Goal: Task Accomplishment & Management: Use online tool/utility

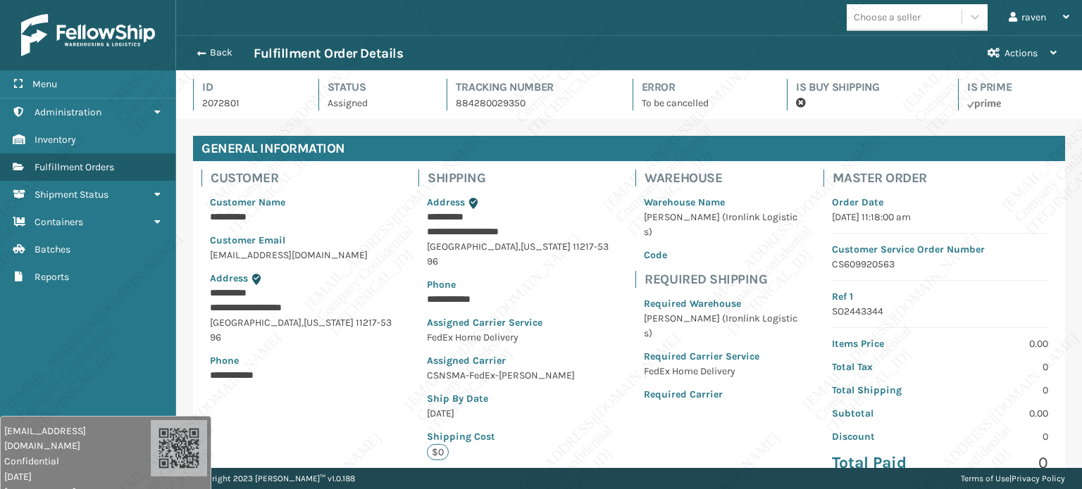
scroll to position [34, 905]
click at [75, 172] on link "Inventory Fulfillment Orders" at bounding box center [87, 167] width 175 height 27
click at [74, 169] on span "Fulfillment Orders" at bounding box center [75, 167] width 80 height 12
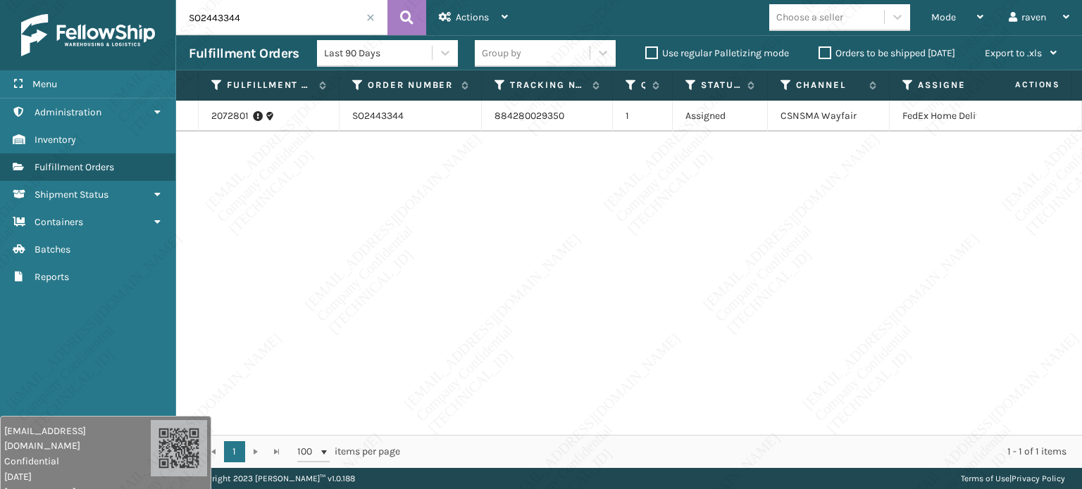
click at [371, 15] on span at bounding box center [370, 17] width 8 height 8
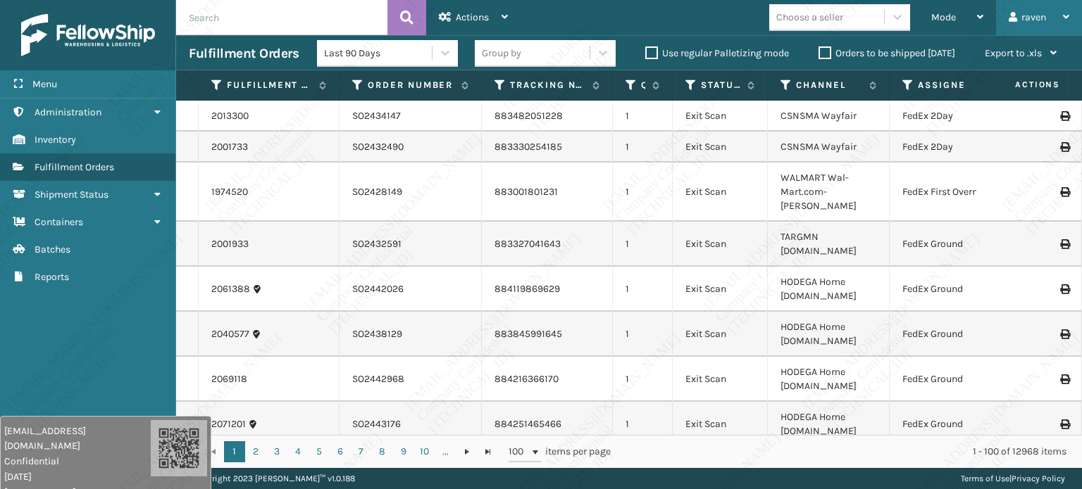
click at [1039, 20] on div "raven" at bounding box center [1038, 17] width 61 height 35
click at [952, 11] on div "Mode" at bounding box center [957, 17] width 52 height 35
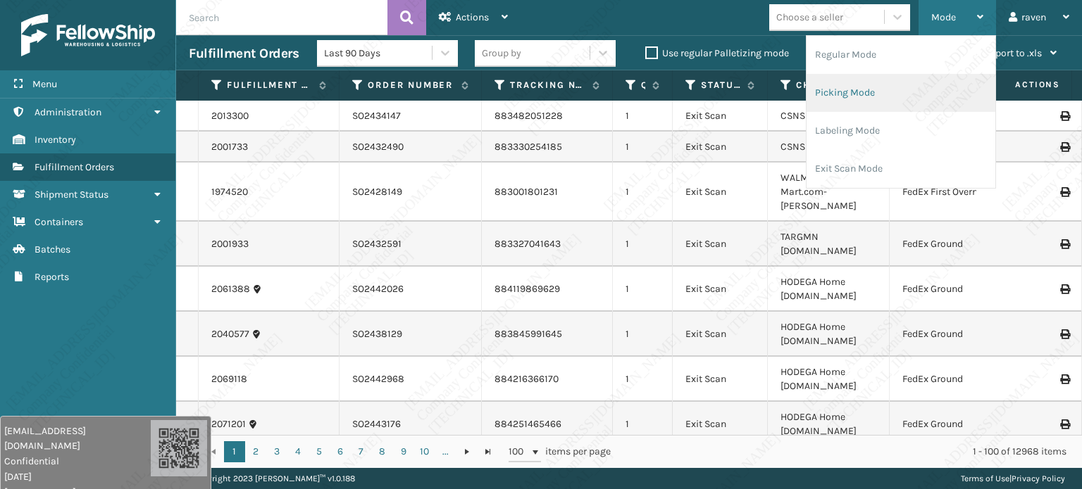
click at [864, 98] on li "Picking Mode" at bounding box center [900, 93] width 189 height 38
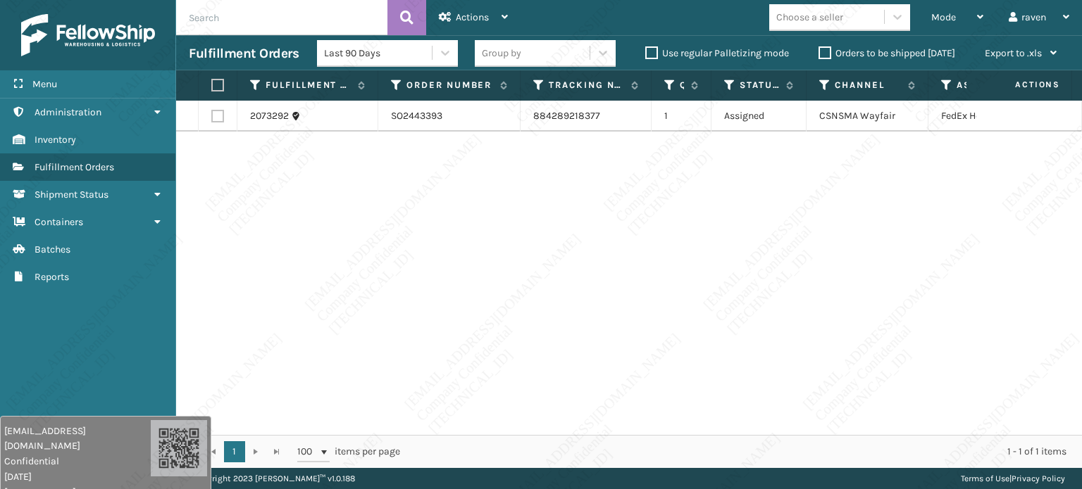
click at [830, 191] on div "2073292 SO2443393 884289218377 1 Assigned CSNSMA Wayfair FedEx Home Delivery" at bounding box center [629, 268] width 906 height 335
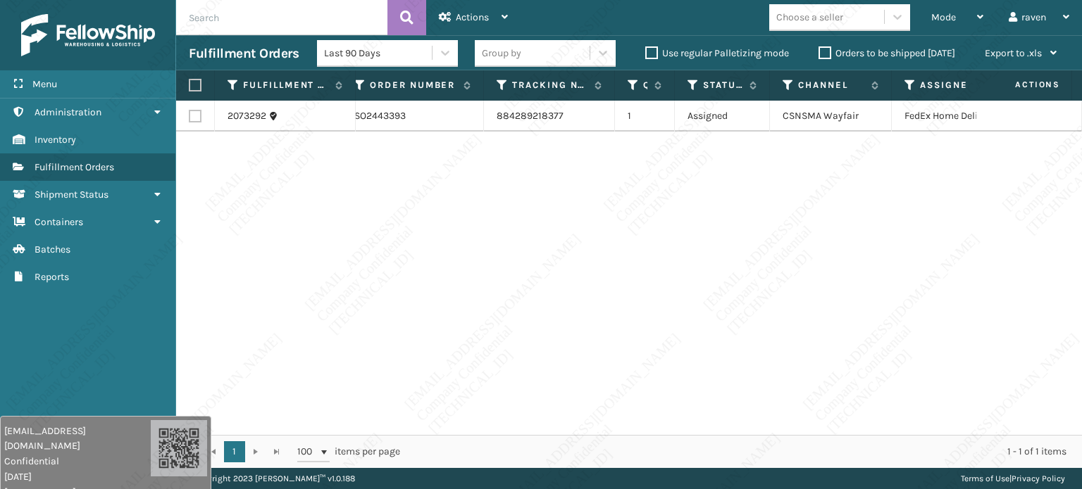
scroll to position [0, 96]
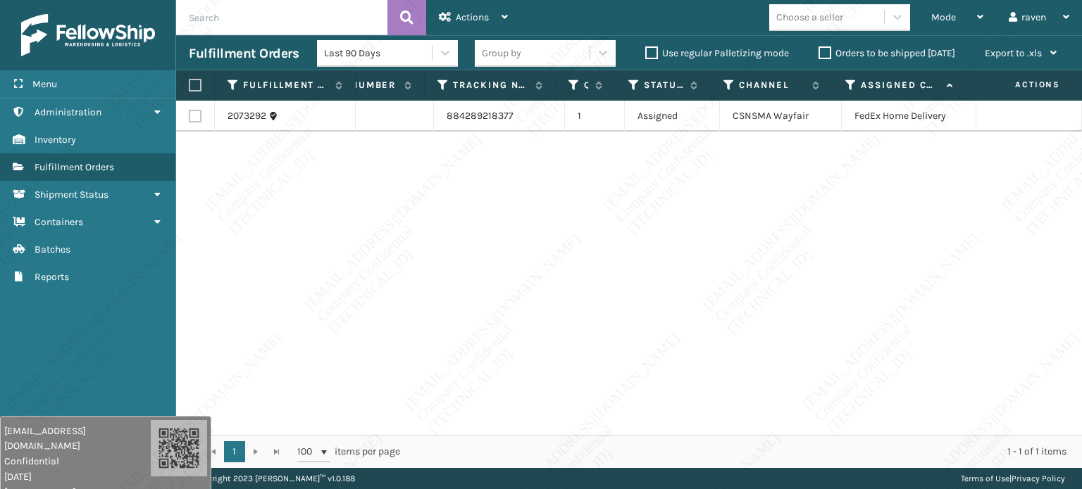
drag, startPoint x: 858, startPoint y: 358, endPoint x: 584, endPoint y: 270, distance: 288.6
click at [844, 353] on div "2073292 SO2443393 884289218377 1 Assigned CSNSMA Wayfair FedEx Home Delivery" at bounding box center [629, 268] width 906 height 335
click at [197, 87] on label at bounding box center [193, 85] width 8 height 13
click at [189, 87] on input "checkbox" at bounding box center [189, 85] width 1 height 9
checkbox input "true"
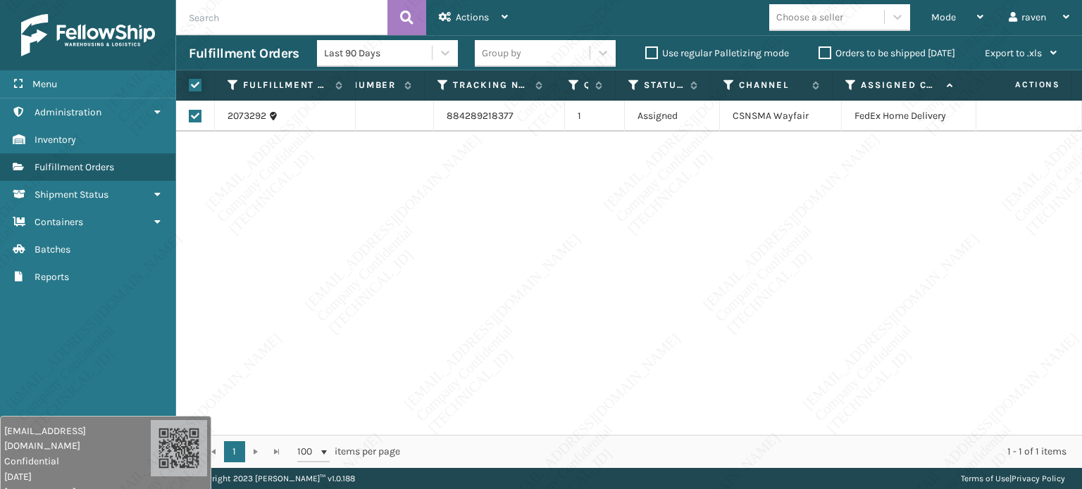
checkbox input "true"
click at [475, 13] on span "Actions" at bounding box center [472, 17] width 33 height 12
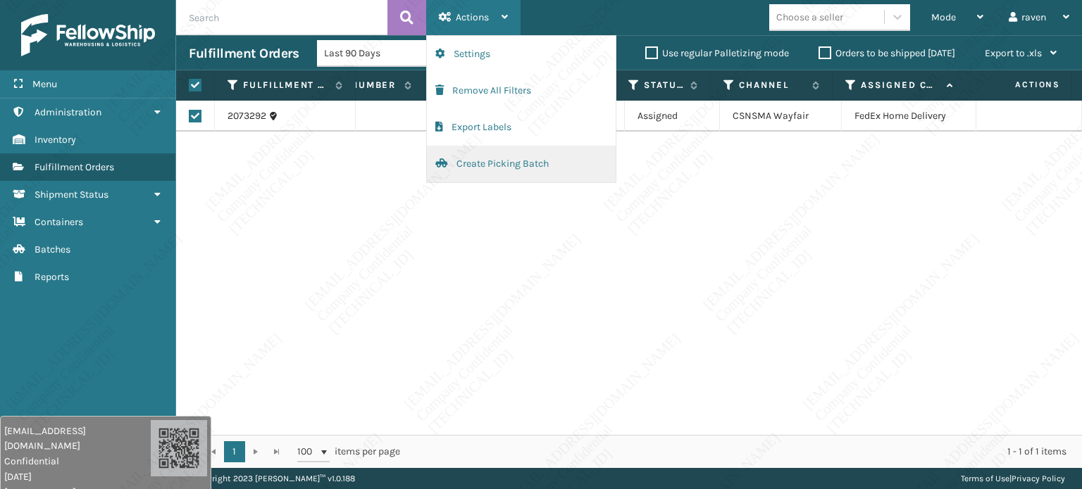
click at [510, 163] on button "Create Picking Batch" at bounding box center [521, 164] width 189 height 37
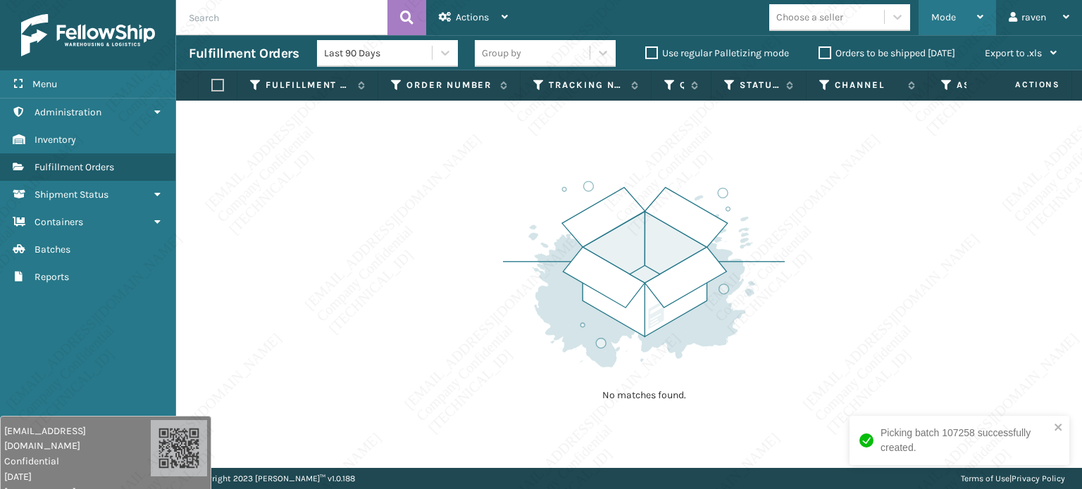
click at [942, 12] on span "Mode" at bounding box center [943, 17] width 25 height 12
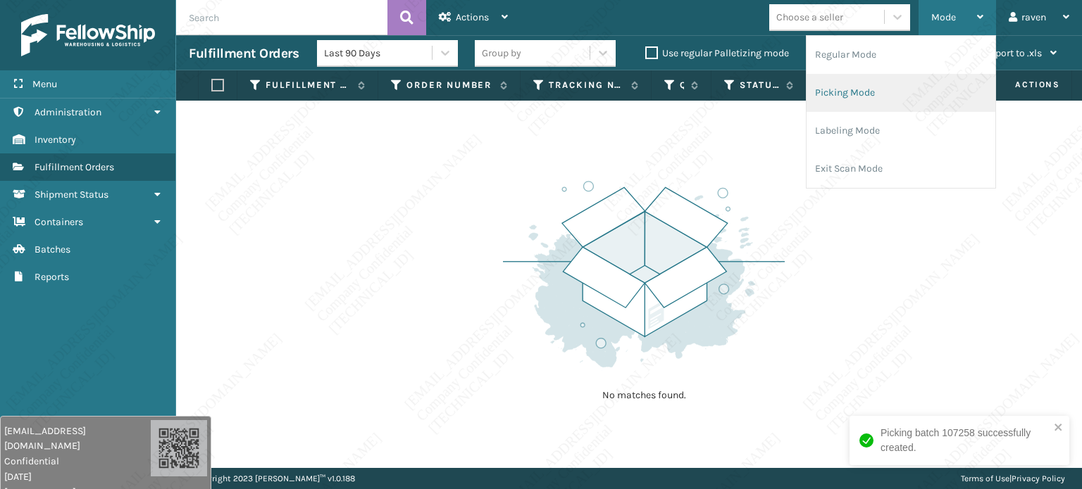
click at [915, 94] on li "Picking Mode" at bounding box center [900, 93] width 189 height 38
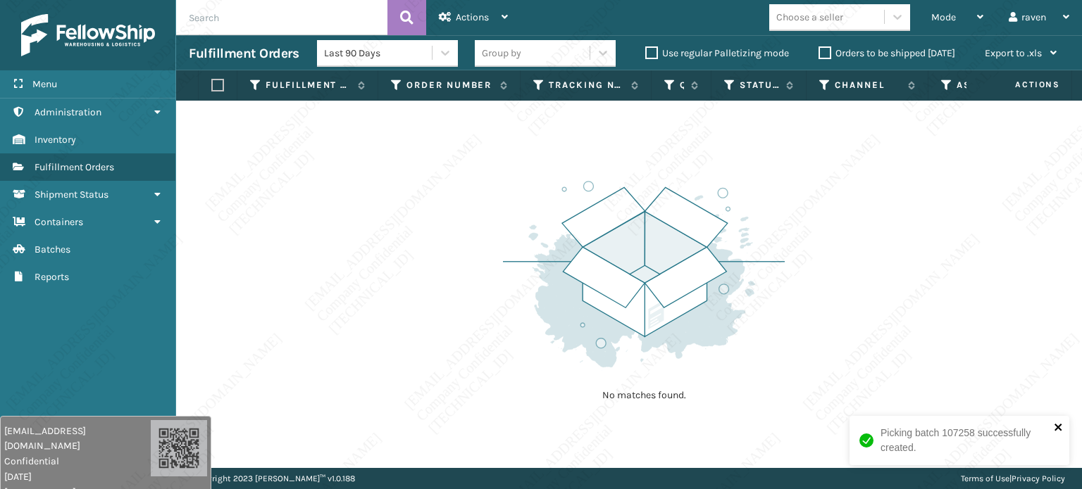
click at [1057, 428] on icon "close" at bounding box center [1057, 427] width 7 height 7
click at [797, 353] on div "No matches found." at bounding box center [629, 285] width 906 height 368
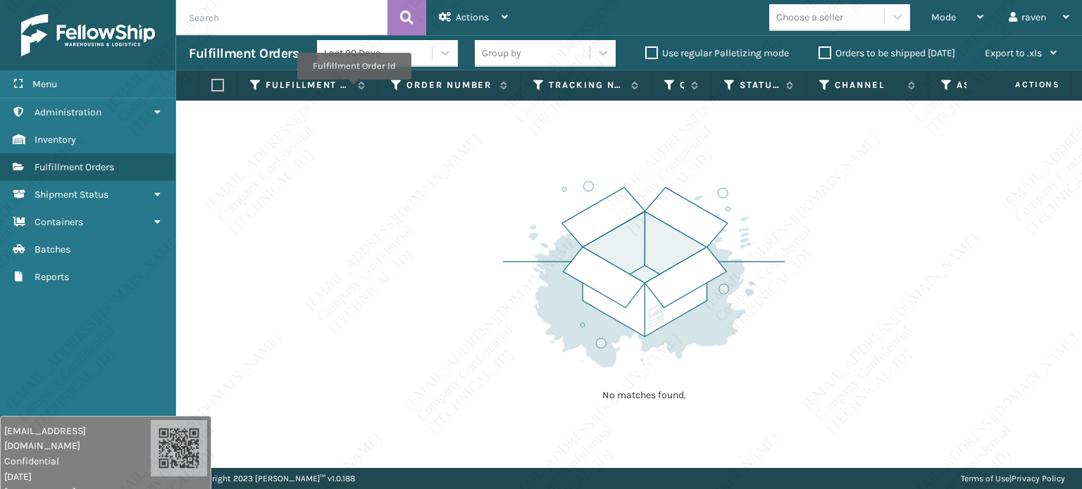
click at [408, 156] on div "No matches found." at bounding box center [629, 285] width 906 height 368
drag, startPoint x: 318, startPoint y: 192, endPoint x: 343, endPoint y: 194, distance: 24.7
click at [332, 194] on div "No matches found." at bounding box center [629, 285] width 906 height 368
click at [932, 26] on div "Mode" at bounding box center [957, 17] width 52 height 35
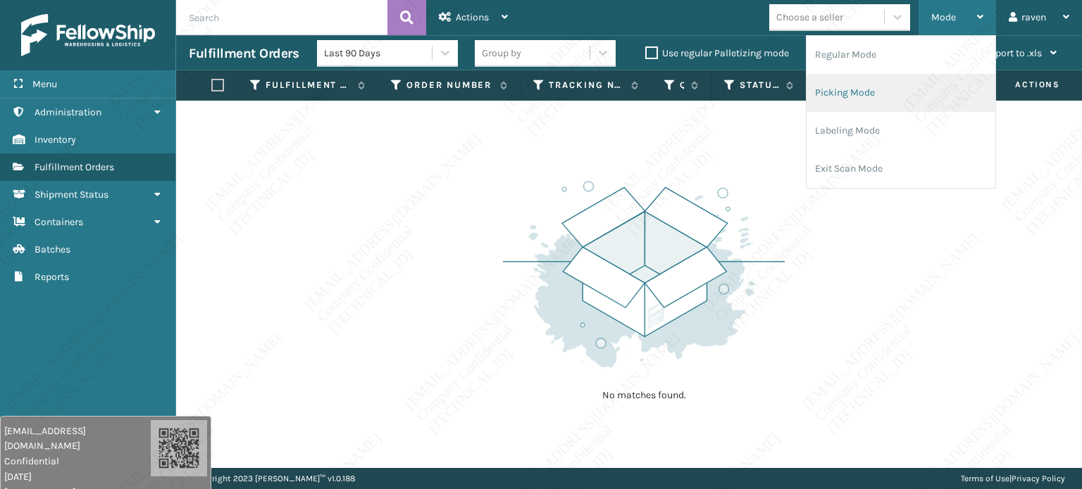
click at [862, 89] on li "Picking Mode" at bounding box center [900, 93] width 189 height 38
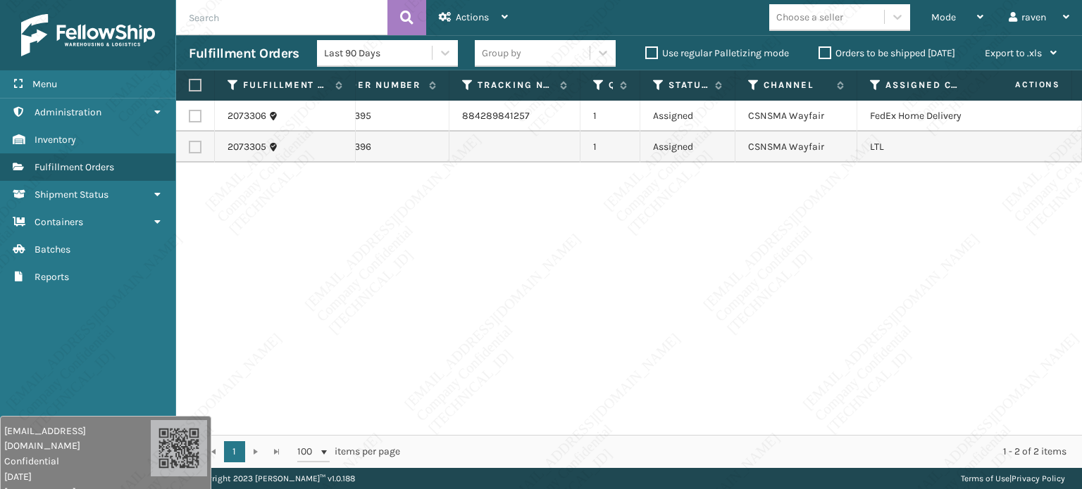
scroll to position [0, 65]
click at [204, 114] on td at bounding box center [195, 116] width 39 height 31
click at [200, 116] on label at bounding box center [195, 116] width 13 height 13
click at [189, 116] on input "checkbox" at bounding box center [189, 114] width 1 height 9
checkbox input "true"
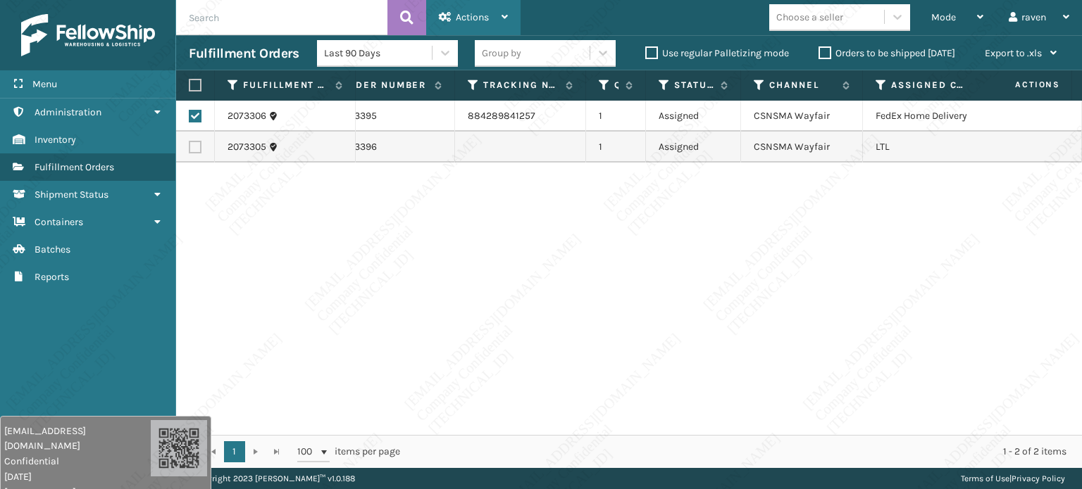
click at [472, 19] on span "Actions" at bounding box center [472, 17] width 33 height 12
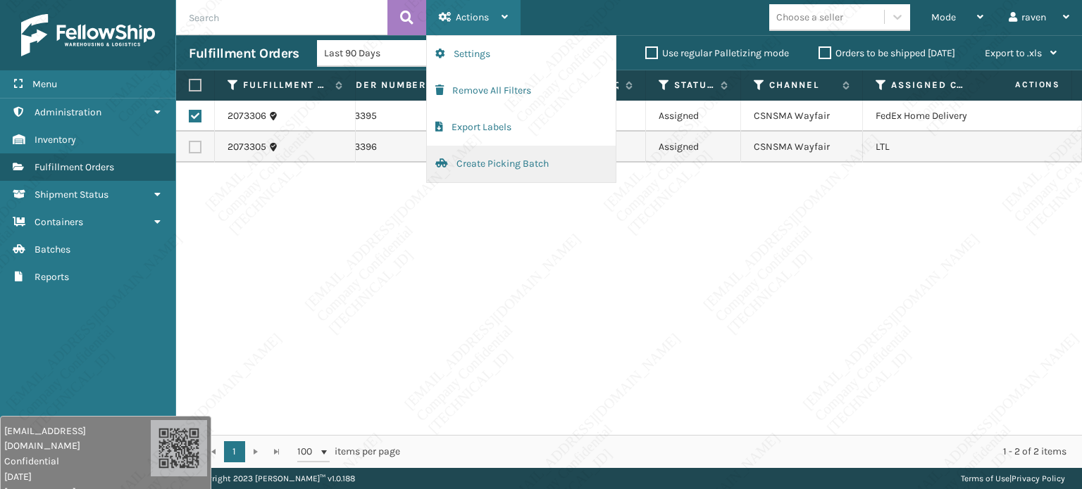
click at [482, 165] on button "Create Picking Batch" at bounding box center [521, 164] width 189 height 37
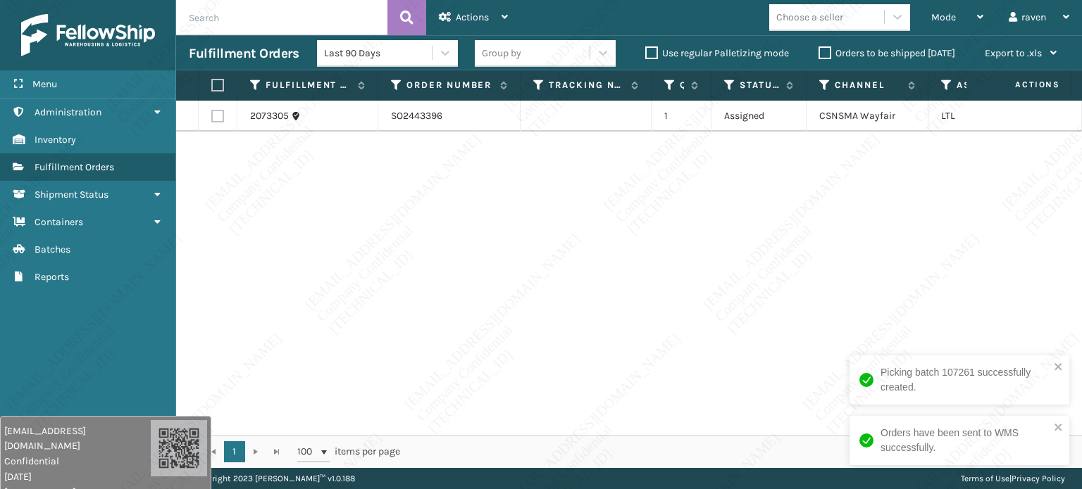
drag, startPoint x: 868, startPoint y: 216, endPoint x: 792, endPoint y: 213, distance: 75.4
click at [866, 216] on div "2073305 SO2443396 1 Assigned CSNSMA Wayfair LTL" at bounding box center [629, 268] width 906 height 335
click at [220, 85] on label at bounding box center [215, 85] width 8 height 13
click at [212, 85] on input "checkbox" at bounding box center [211, 85] width 1 height 9
checkbox input "true"
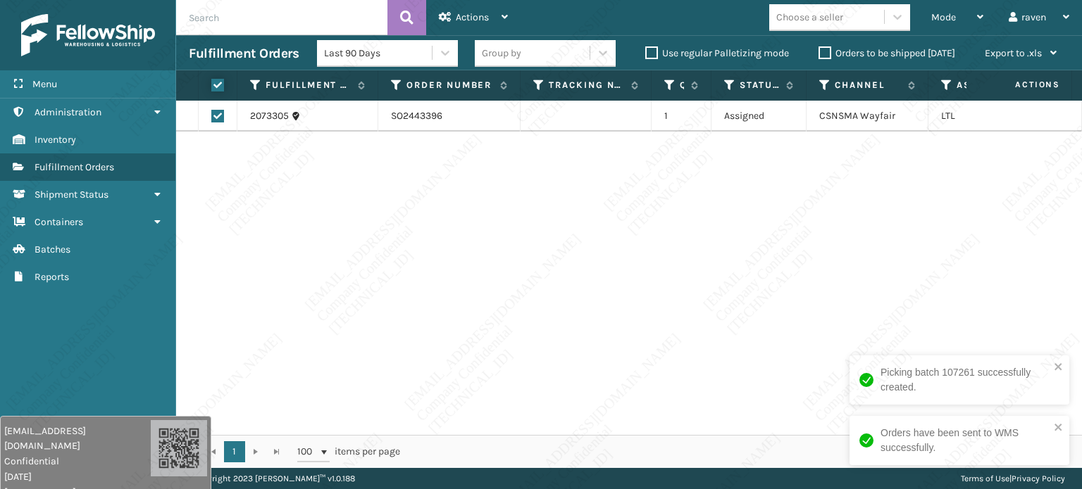
checkbox input "true"
click at [468, 19] on span "Actions" at bounding box center [472, 17] width 33 height 12
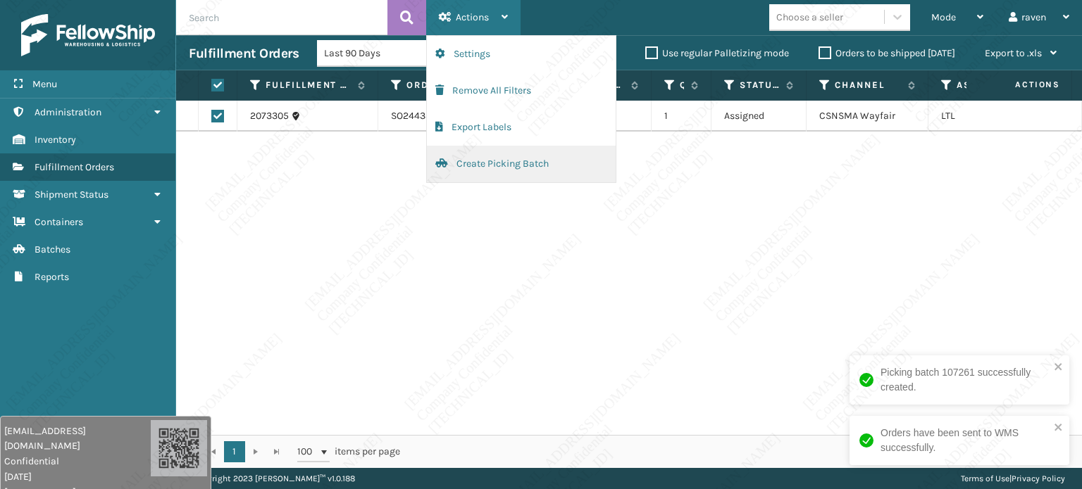
click at [493, 169] on button "Create Picking Batch" at bounding box center [521, 164] width 189 height 37
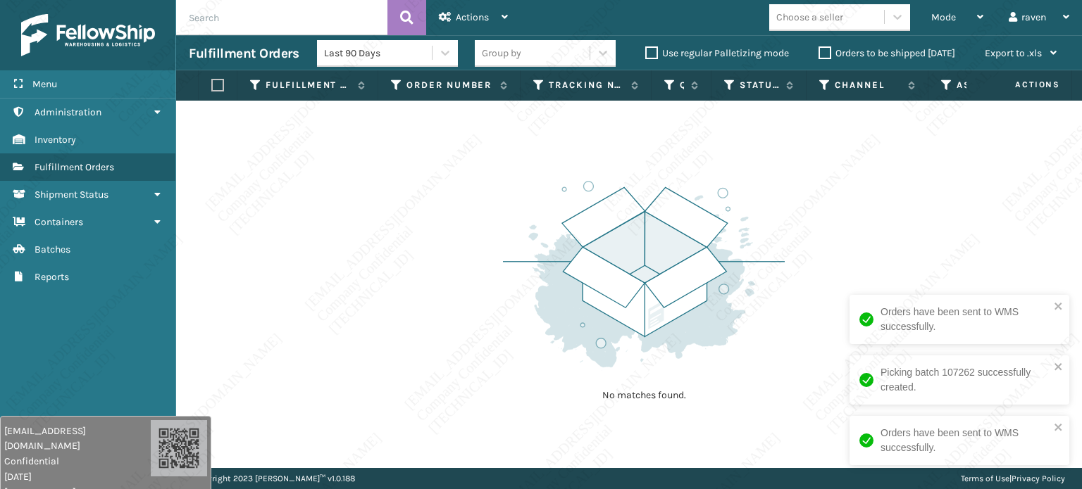
click at [456, 231] on div "No matches found." at bounding box center [629, 285] width 906 height 368
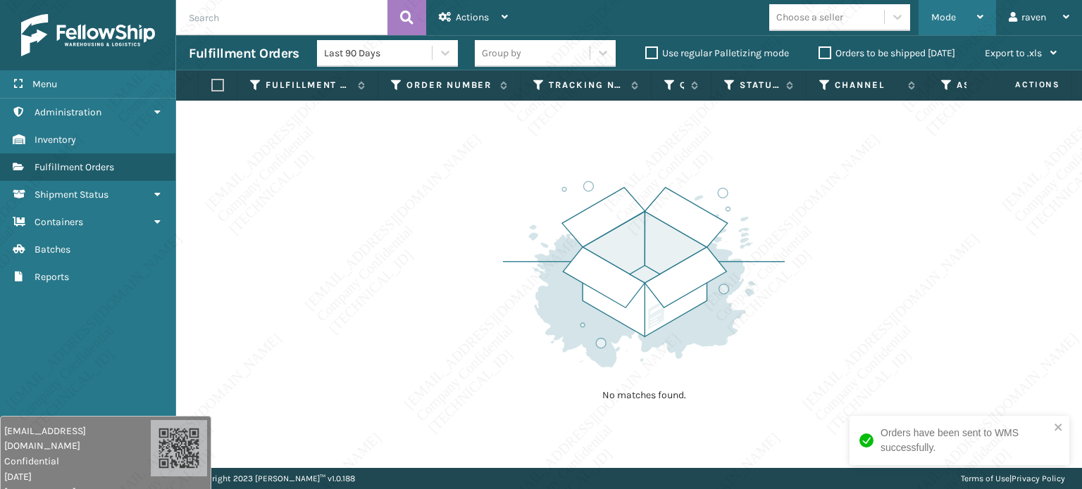
click at [946, 21] on span "Mode" at bounding box center [943, 17] width 25 height 12
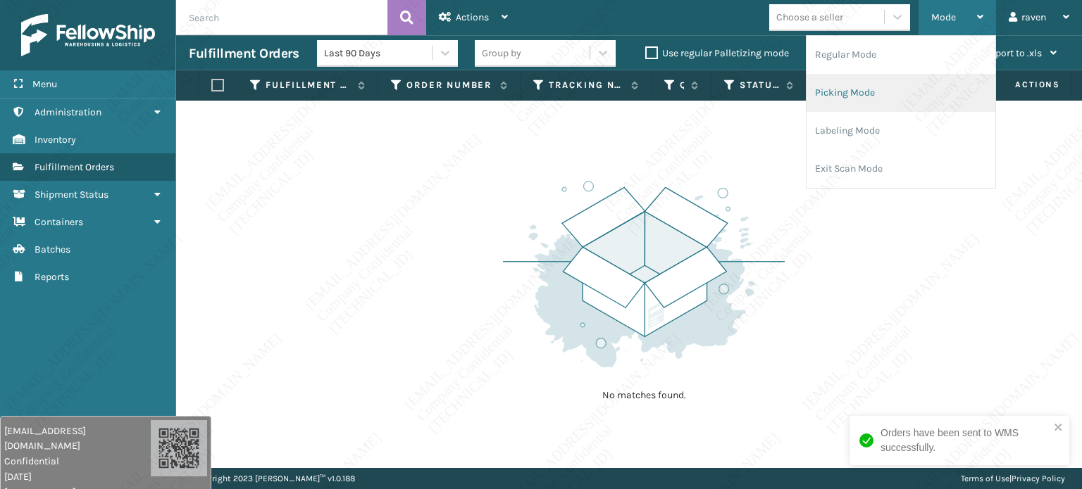
click at [884, 83] on li "Picking Mode" at bounding box center [900, 93] width 189 height 38
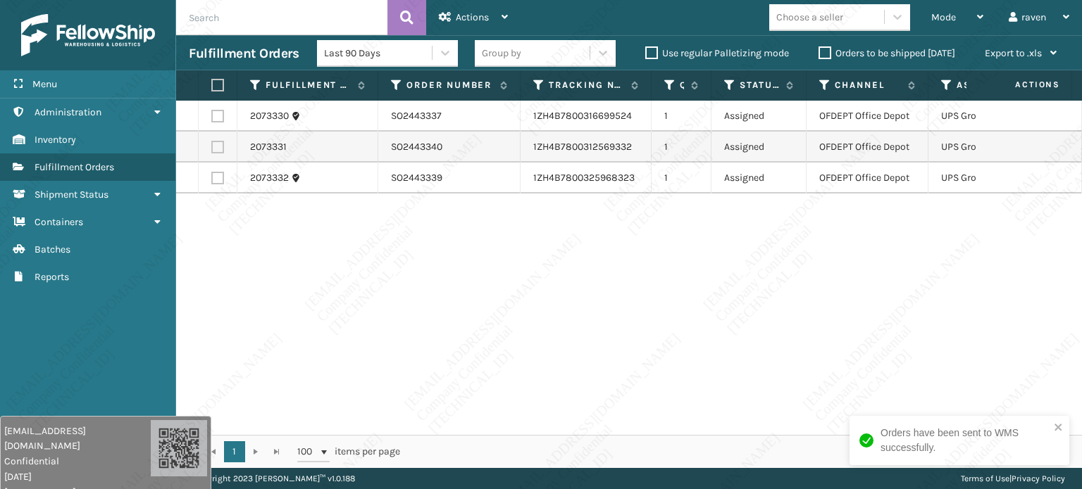
click at [859, 270] on div "2073330 SO2443337 1ZH4B7800316699524 1 Assigned OFDEPT Office Depot UPS Ground …" at bounding box center [629, 268] width 906 height 335
click at [657, 312] on div "2073330 SO2443337 1ZH4B7800316699524 1 Assigned OFDEPT Office Depot UPS Ground …" at bounding box center [629, 268] width 906 height 335
click at [220, 88] on label at bounding box center [215, 85] width 8 height 13
click at [212, 88] on input "checkbox" at bounding box center [211, 85] width 1 height 9
checkbox input "true"
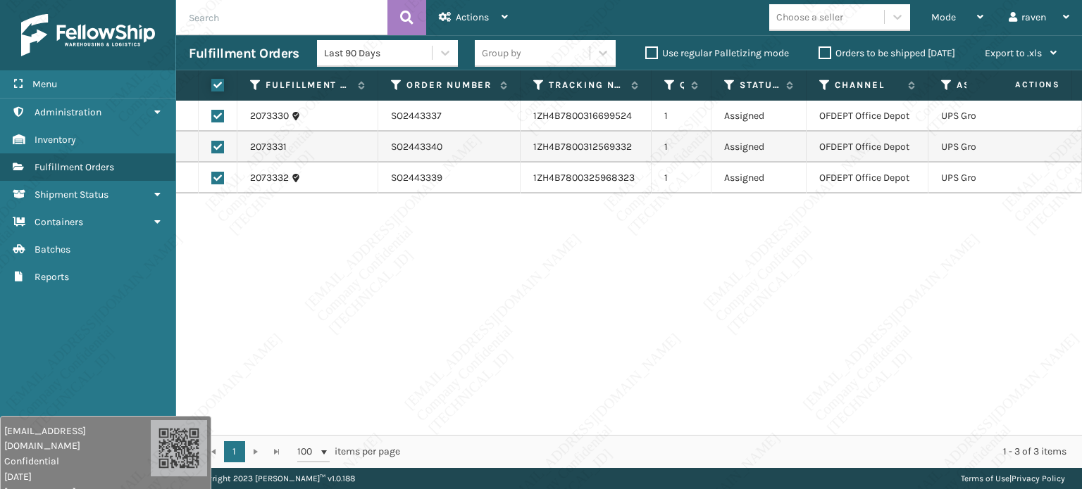
checkbox input "true"
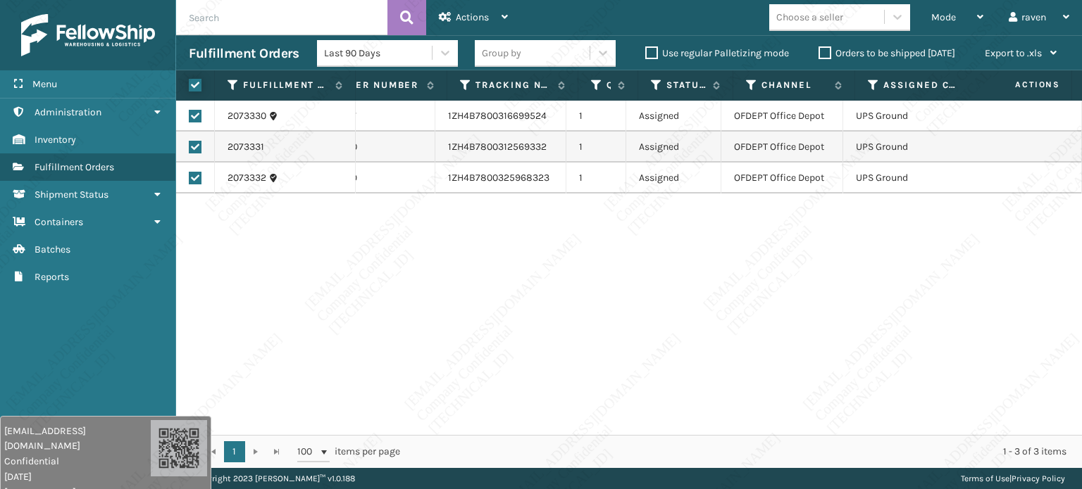
scroll to position [0, 85]
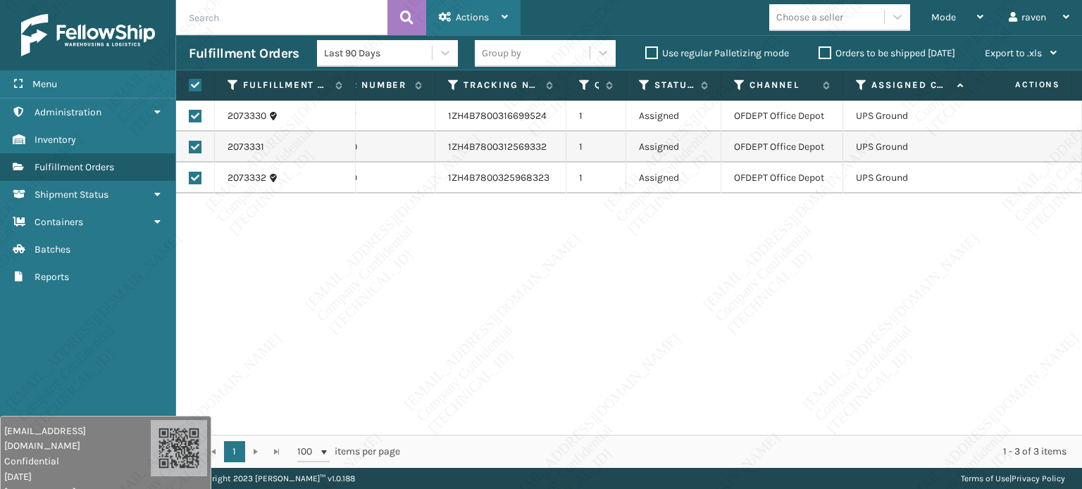
drag, startPoint x: 474, startPoint y: 13, endPoint x: 475, endPoint y: 32, distance: 18.3
click at [475, 13] on span "Actions" at bounding box center [472, 17] width 33 height 12
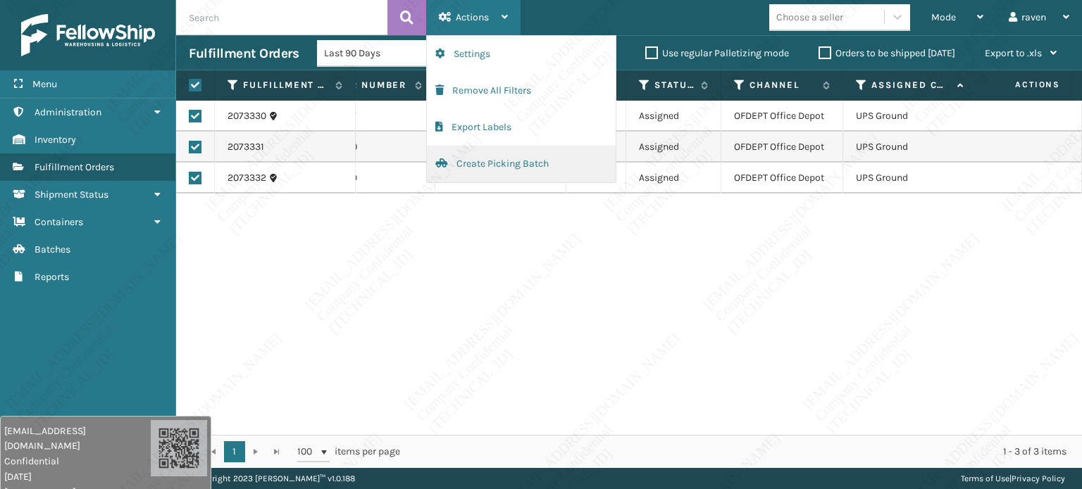
click at [485, 170] on button "Create Picking Batch" at bounding box center [521, 164] width 189 height 37
